Goal: Participate in discussion: Engage in conversation with other users on a specific topic

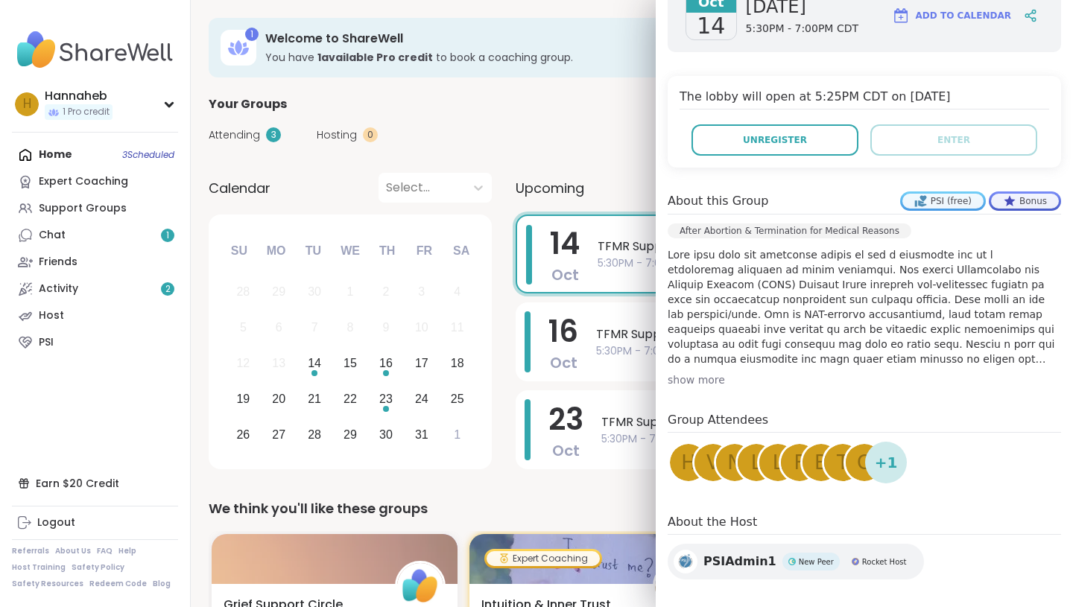
scroll to position [253, 0]
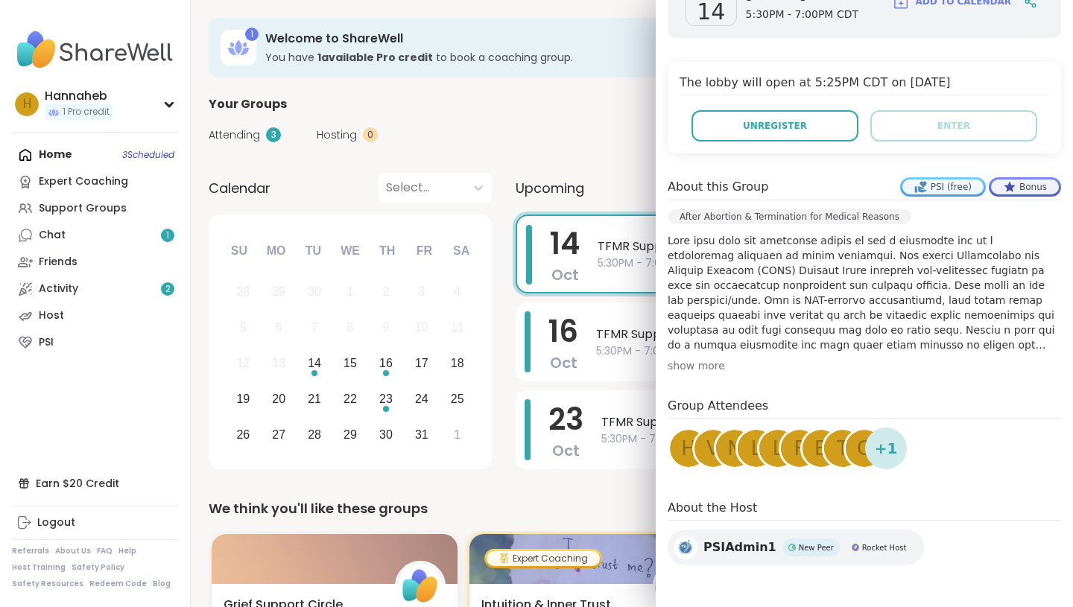
click at [857, 454] on span "g" at bounding box center [864, 448] width 15 height 29
click at [718, 406] on h4 "Group Attendees" at bounding box center [864, 408] width 393 height 22
click at [898, 449] on div "+ 1" at bounding box center [886, 449] width 42 height 42
click at [884, 450] on span "+ 1" at bounding box center [886, 448] width 23 height 22
click at [817, 494] on div "Oct 14 Tuesday 5:30PM - 7:00PM CDT Add to Calendar The lobby will open at 5:25P…" at bounding box center [864, 268] width 417 height 630
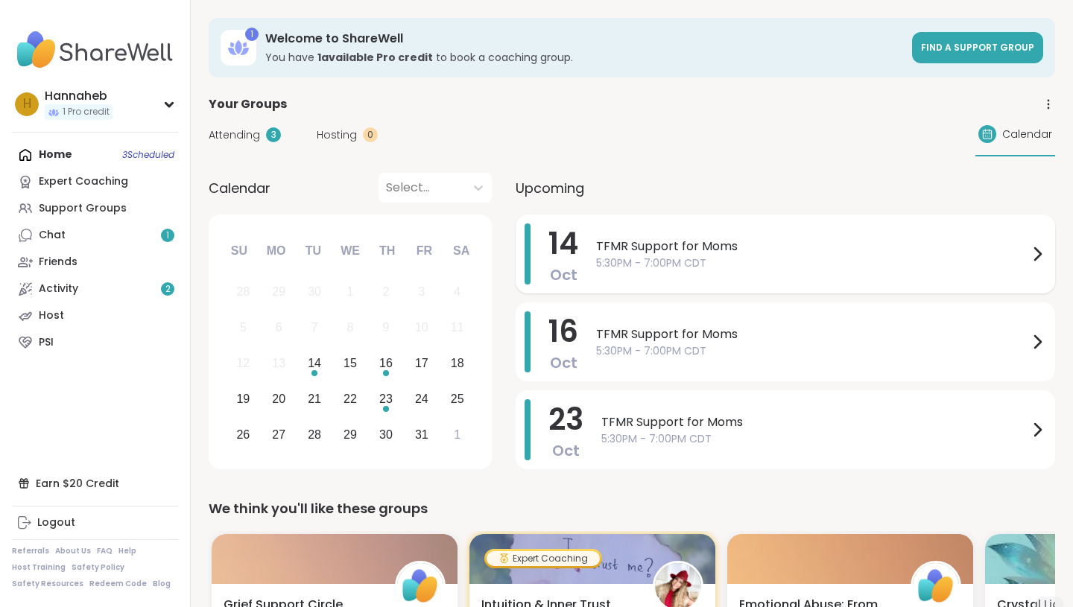
click at [719, 261] on span "5:30PM - 7:00PM CDT" at bounding box center [812, 264] width 432 height 16
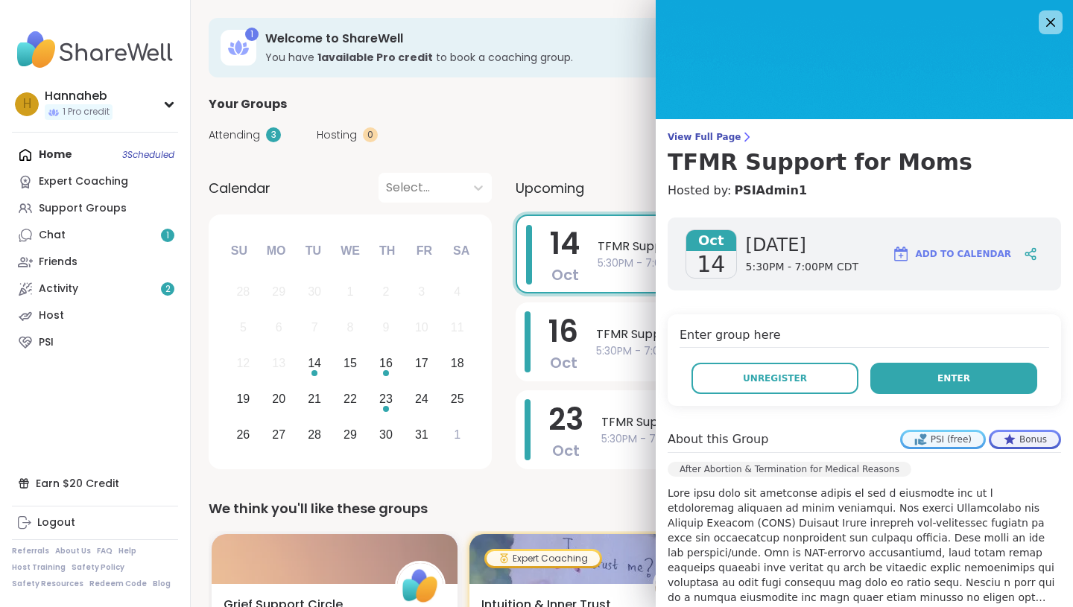
click at [939, 381] on span "Enter" at bounding box center [953, 378] width 33 height 13
